Goal: Task Accomplishment & Management: Manage account settings

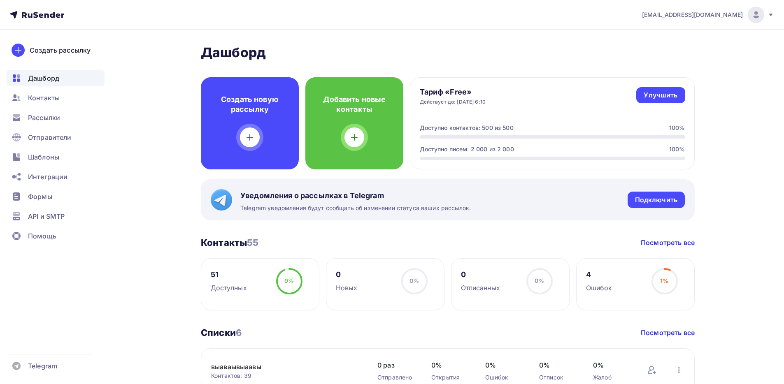
click at [773, 14] on icon at bounding box center [770, 15] width 7 height 7
click at [717, 78] on link "Выйти" at bounding box center [700, 75] width 138 height 16
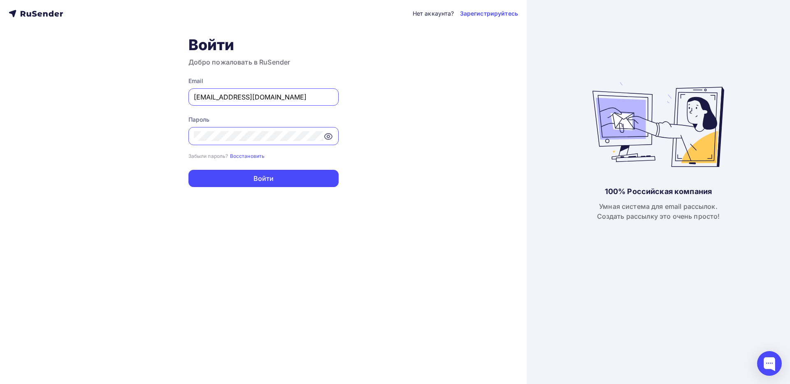
click at [300, 97] on input "[EMAIL_ADDRESS][DOMAIN_NAME]" at bounding box center [263, 97] width 139 height 10
paste input "[EMAIL_ADDRESS][DOMAIN_NAME]"
type input "[EMAIL_ADDRESS][DOMAIN_NAME]"
click at [243, 142] on div at bounding box center [263, 136] width 150 height 18
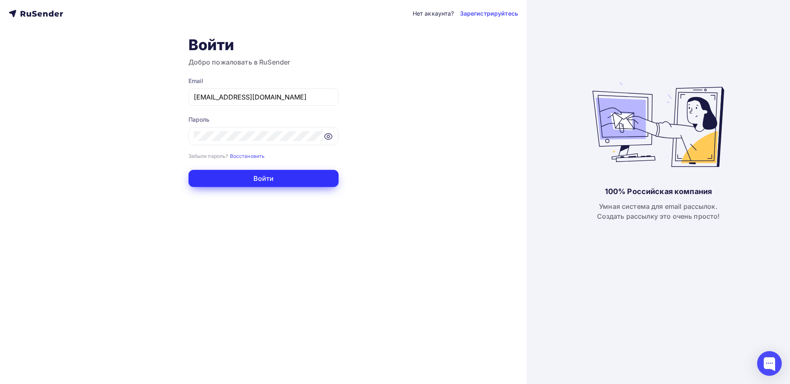
click at [271, 183] on button "Войти" at bounding box center [263, 178] width 150 height 17
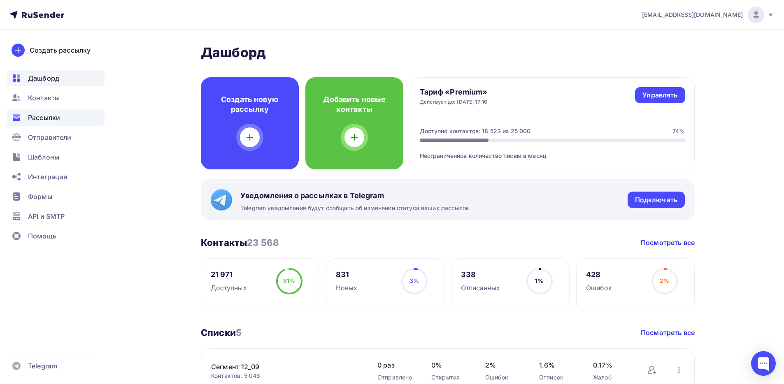
click at [61, 121] on div "Рассылки" at bounding box center [56, 117] width 98 height 16
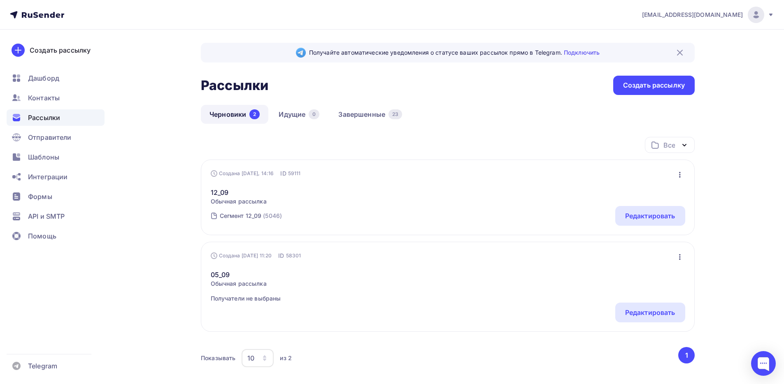
click at [725, 178] on div "Получайте автоматические уведомления о статусе ваших рассылок прямо в Telegram.…" at bounding box center [392, 231] width 674 height 402
